Goal: Transaction & Acquisition: Download file/media

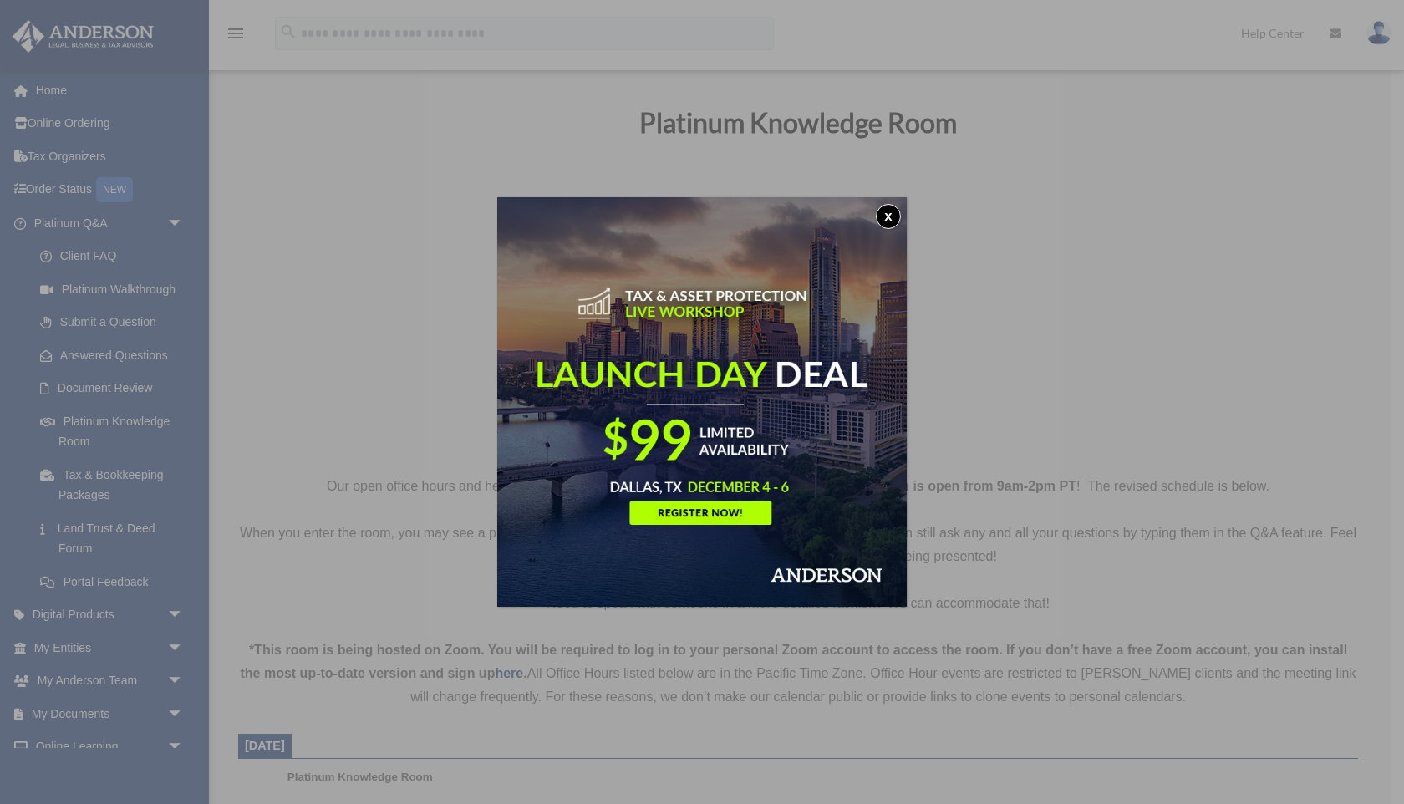
click at [887, 215] on button "x" at bounding box center [888, 216] width 25 height 25
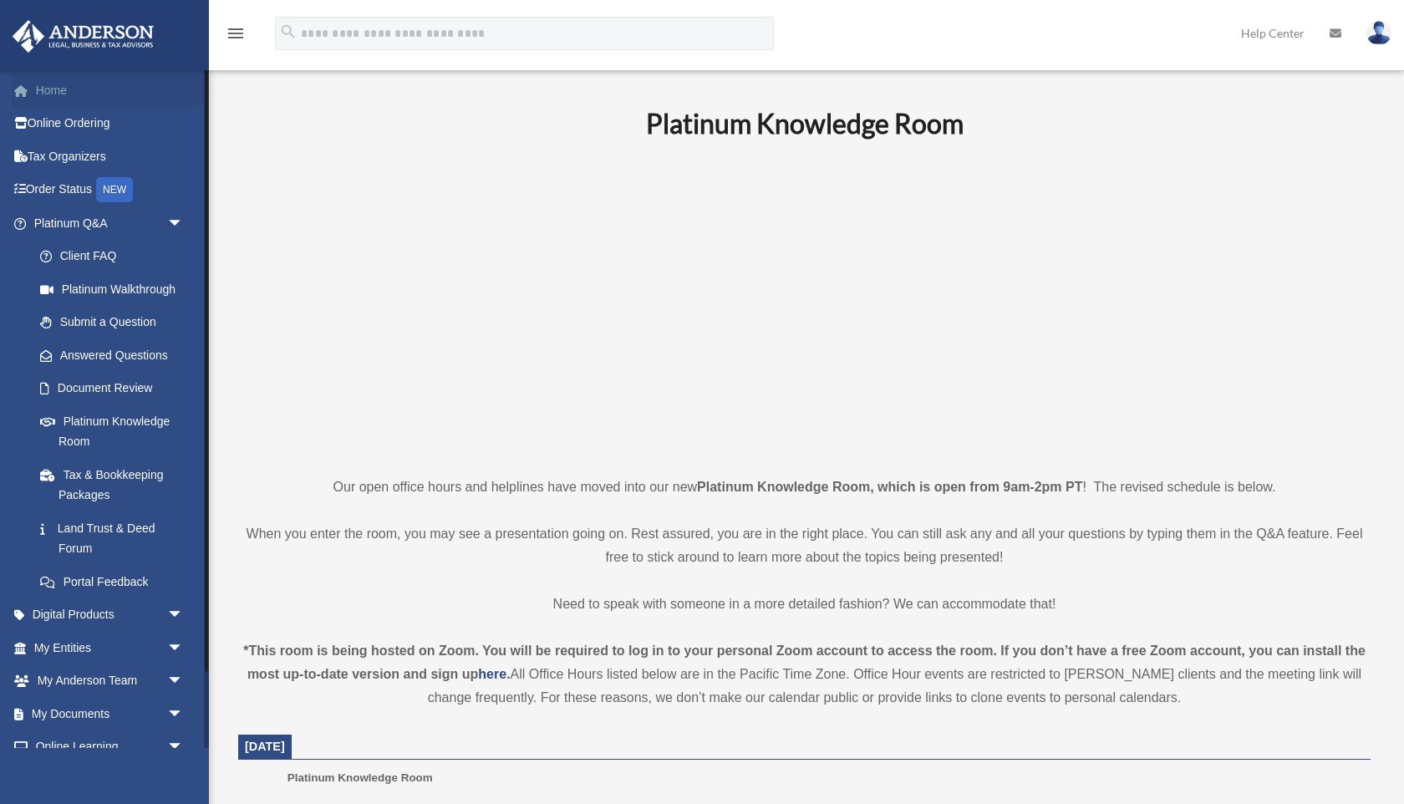
click at [75, 95] on link "Home" at bounding box center [110, 90] width 197 height 33
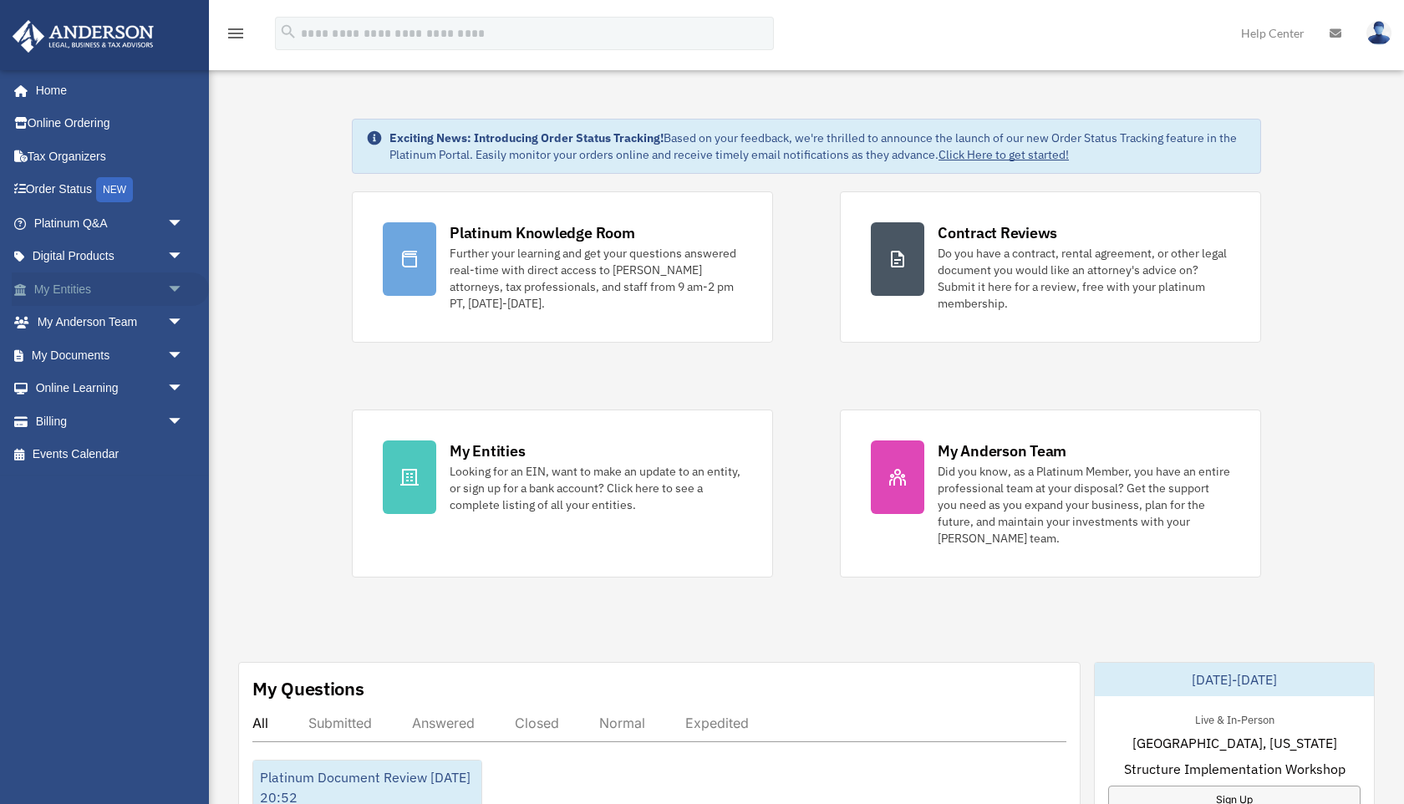
click at [54, 297] on link "My Entities arrow_drop_down" at bounding box center [110, 288] width 197 height 33
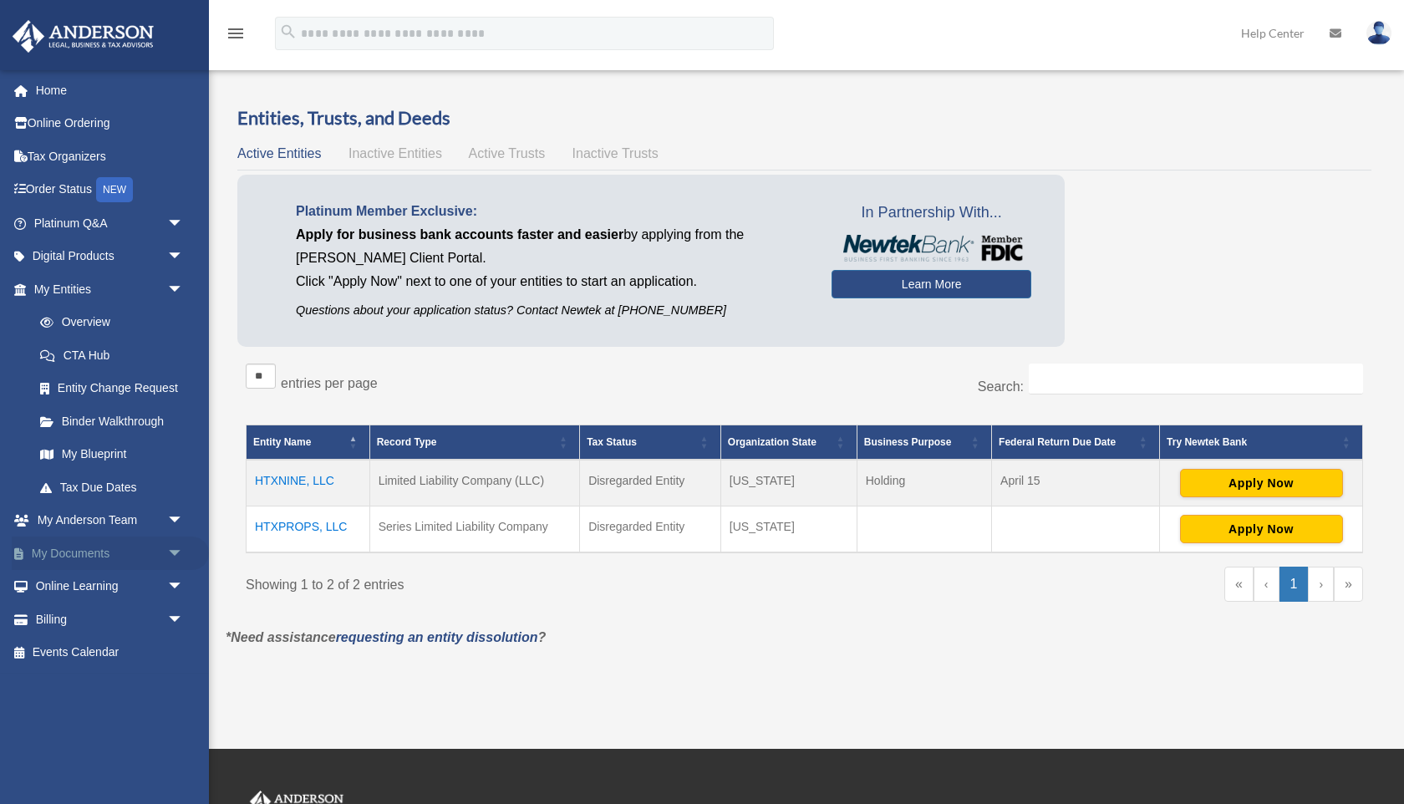
click at [83, 551] on link "My Documents arrow_drop_down" at bounding box center [110, 552] width 197 height 33
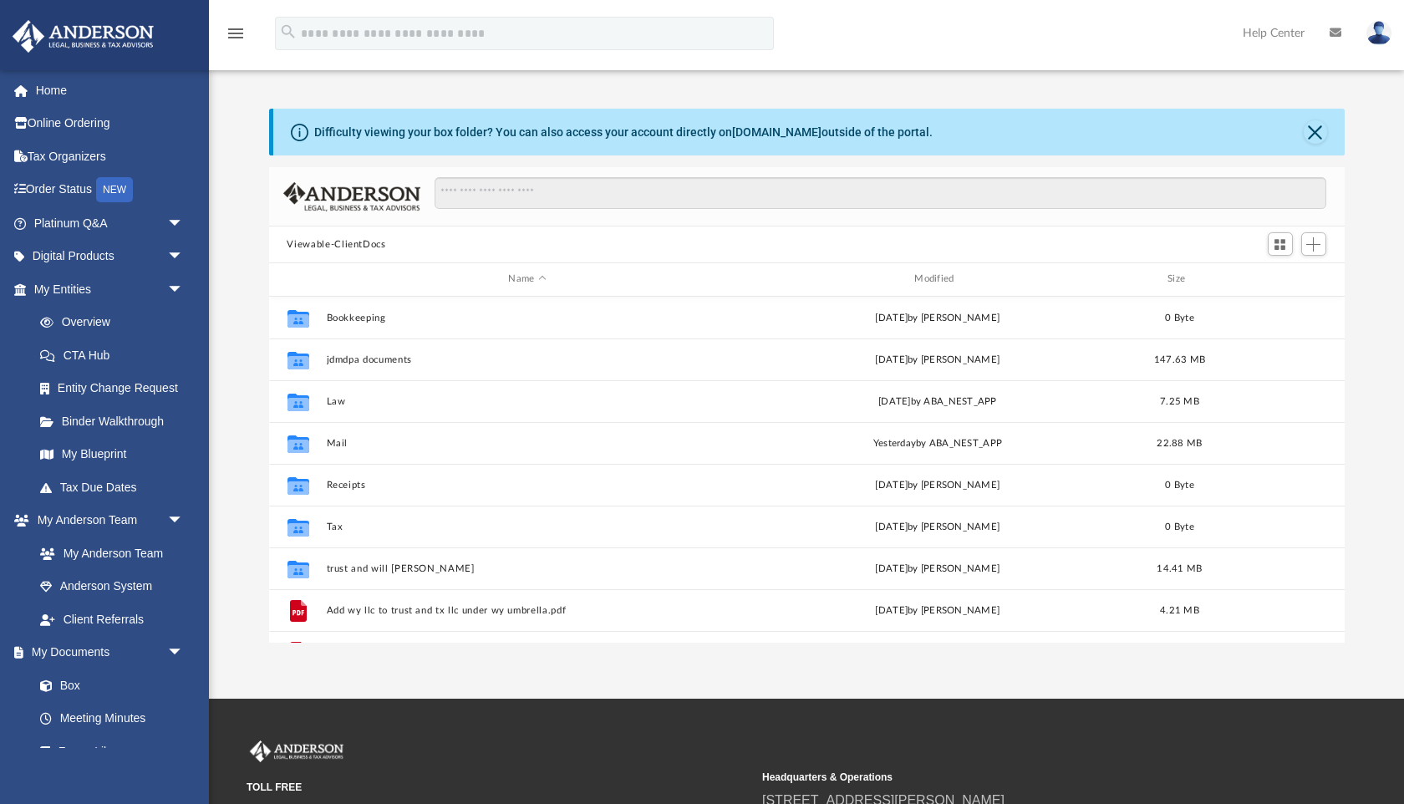
scroll to position [379, 1075]
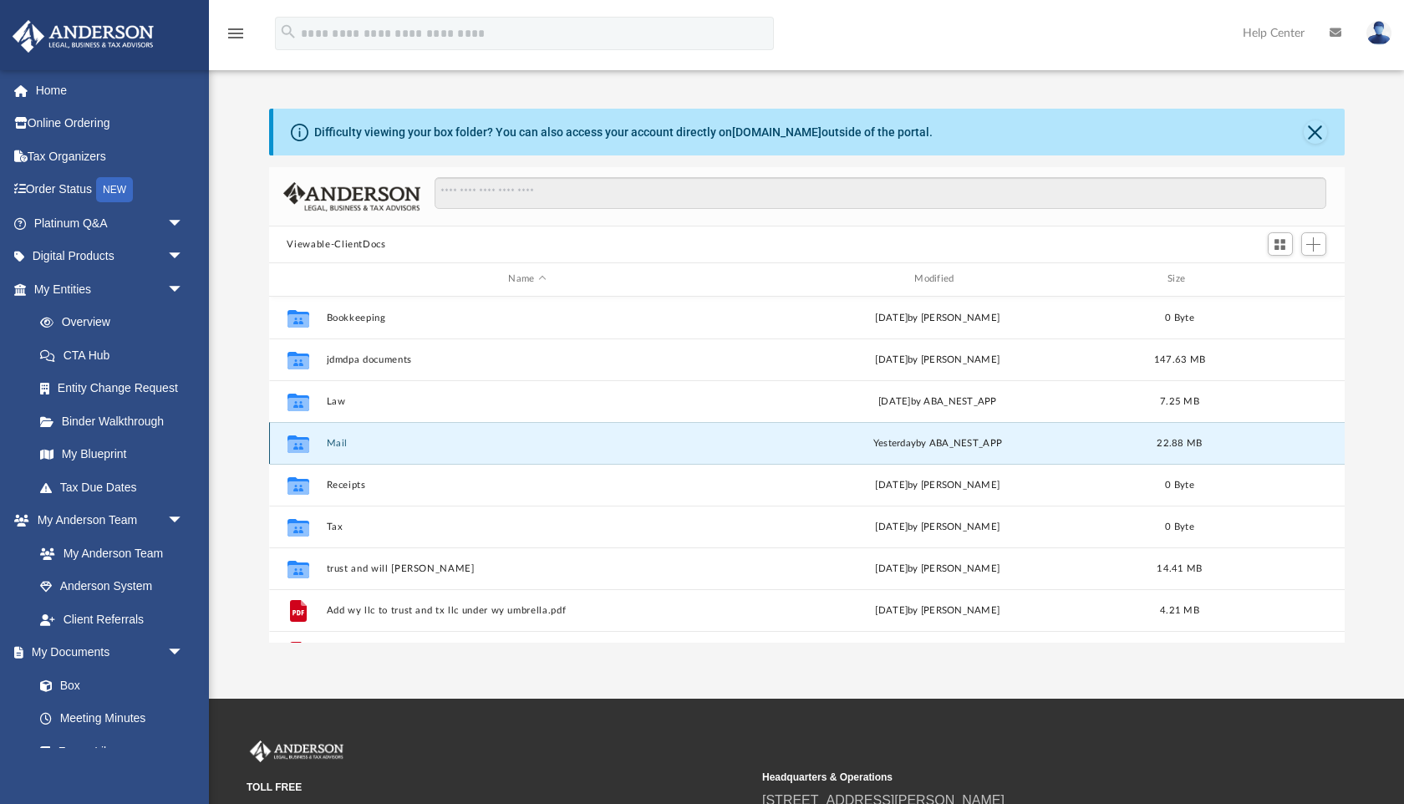
click at [334, 445] on button "Mail" at bounding box center [527, 443] width 403 height 11
click at [336, 439] on button "Mail" at bounding box center [527, 443] width 403 height 11
click at [307, 442] on icon "grid" at bounding box center [298, 445] width 22 height 13
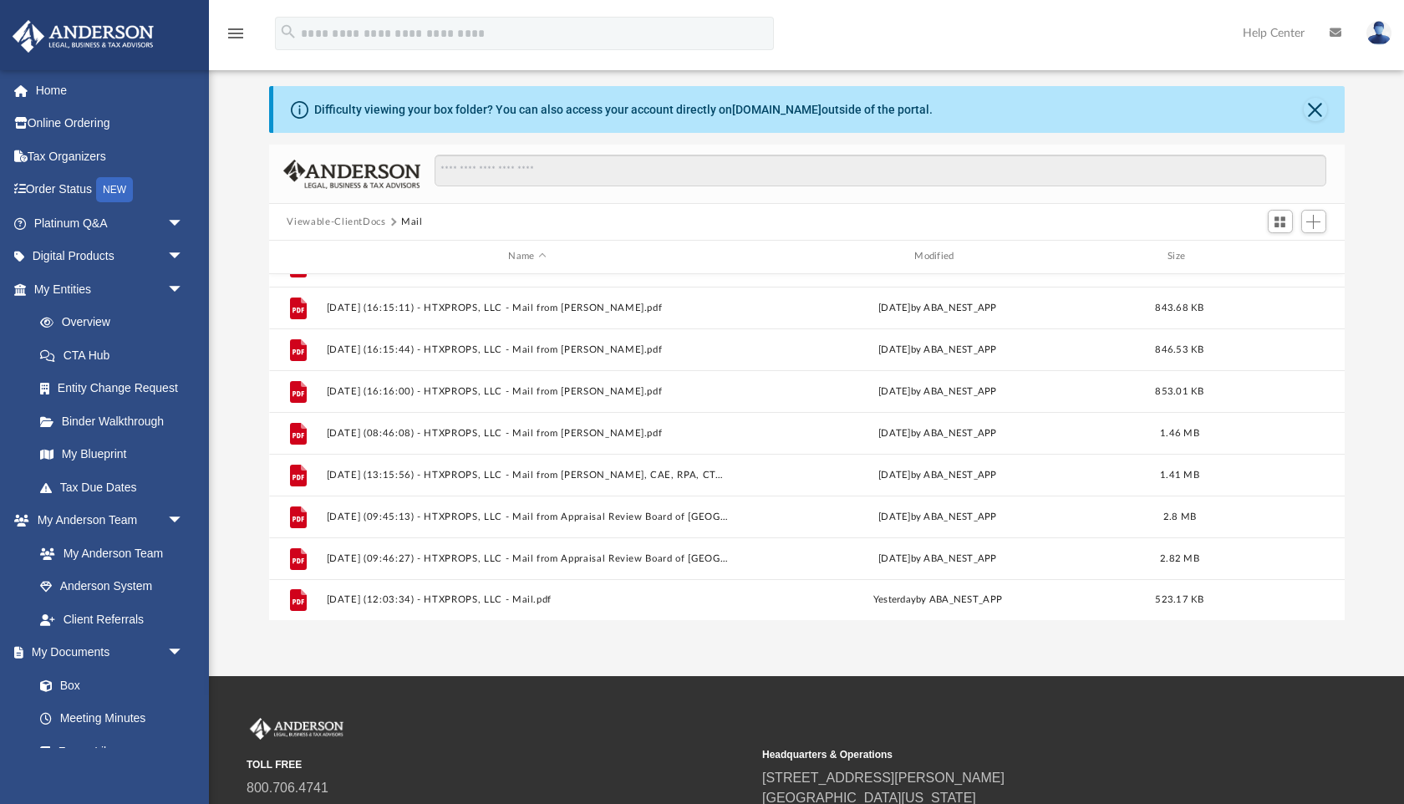
scroll to position [27, 0]
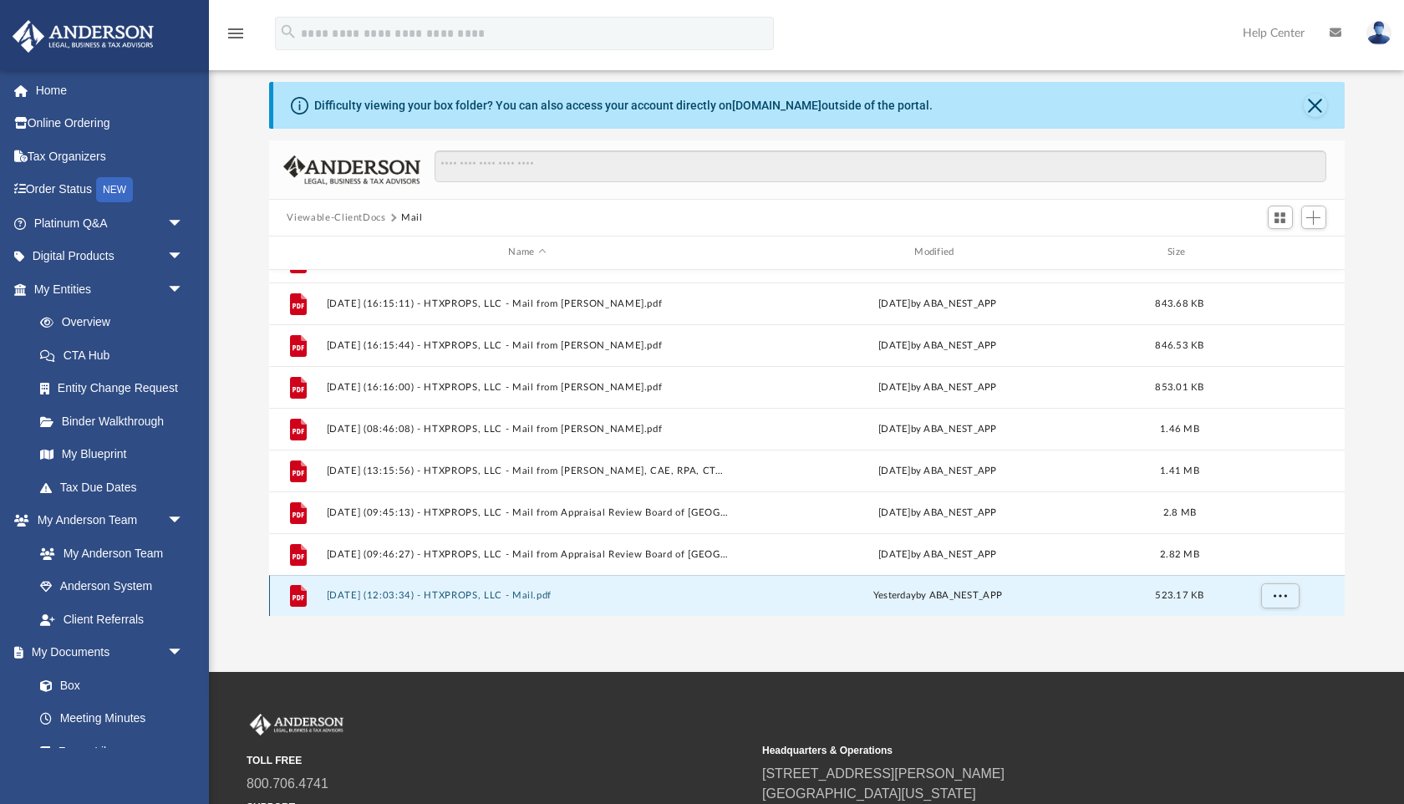
click at [385, 593] on button "2025.09.24 (12:03:34) - HTXPROPS, LLC - Mail.pdf" at bounding box center [527, 595] width 403 height 11
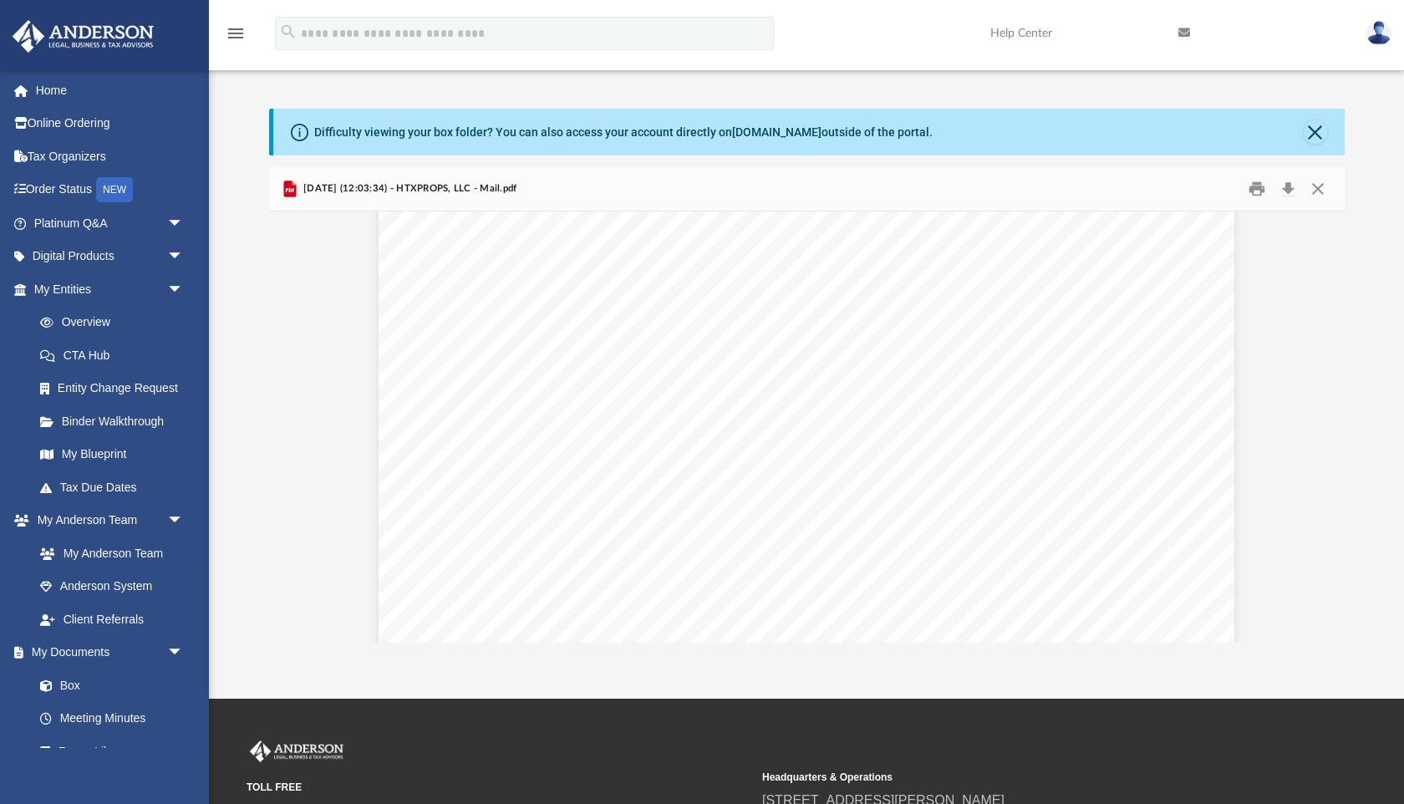
scroll to position [0, 0]
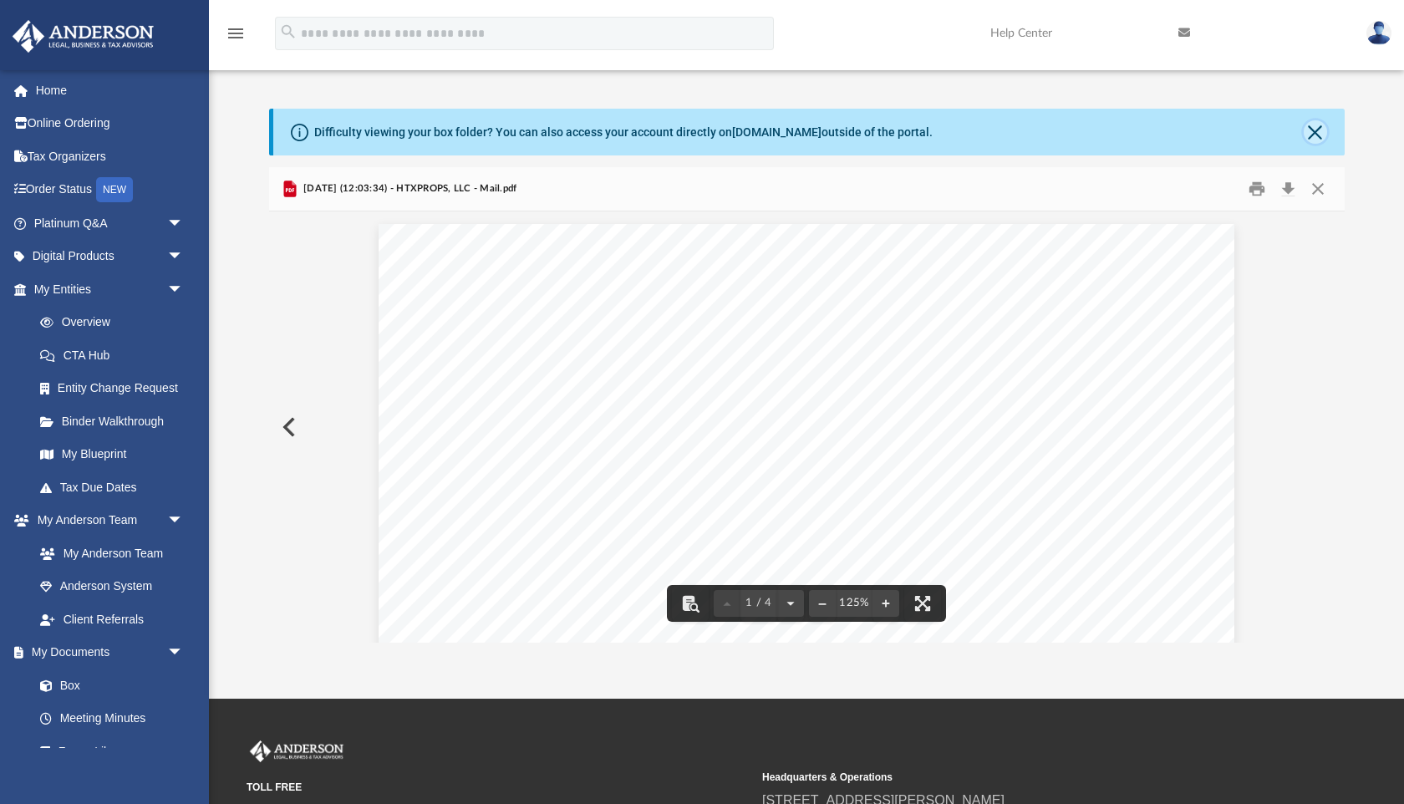
click at [1317, 135] on button "Close" at bounding box center [1314, 131] width 23 height 23
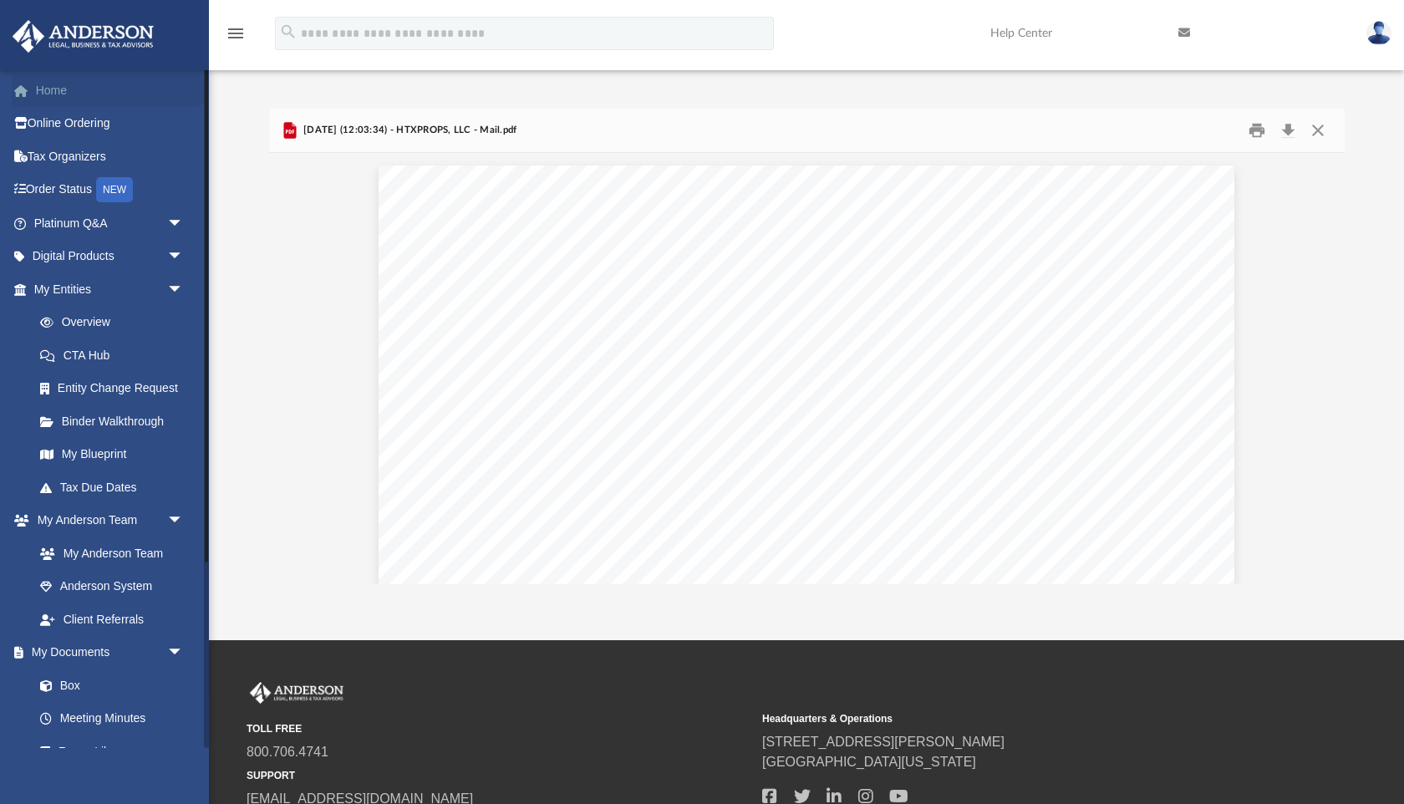
click at [77, 88] on link "Home" at bounding box center [110, 90] width 197 height 33
